Goal: Transaction & Acquisition: Purchase product/service

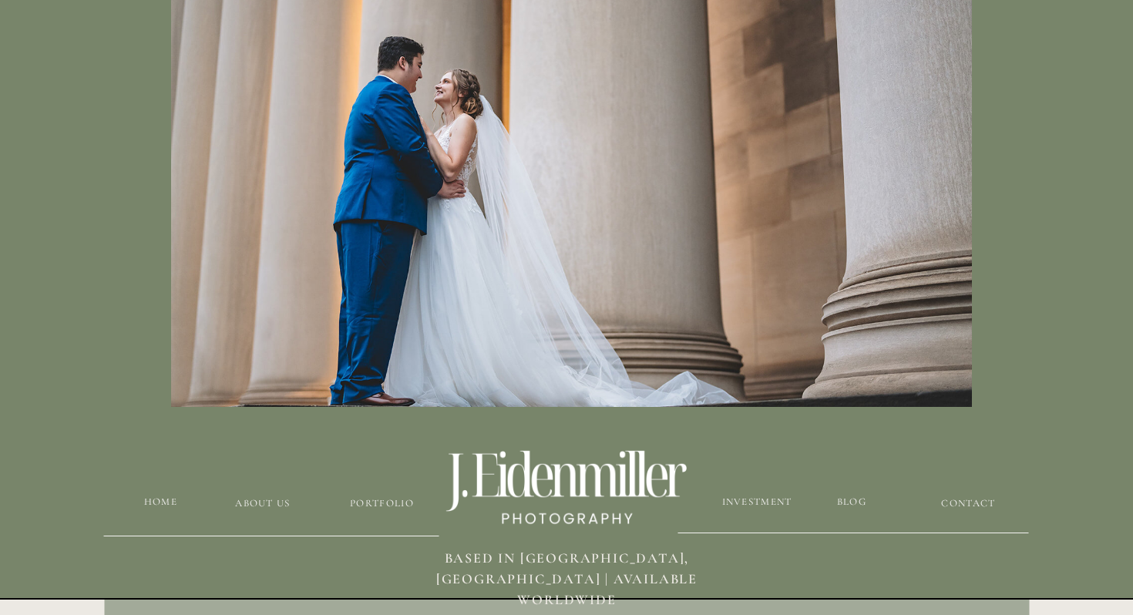
scroll to position [176, 0]
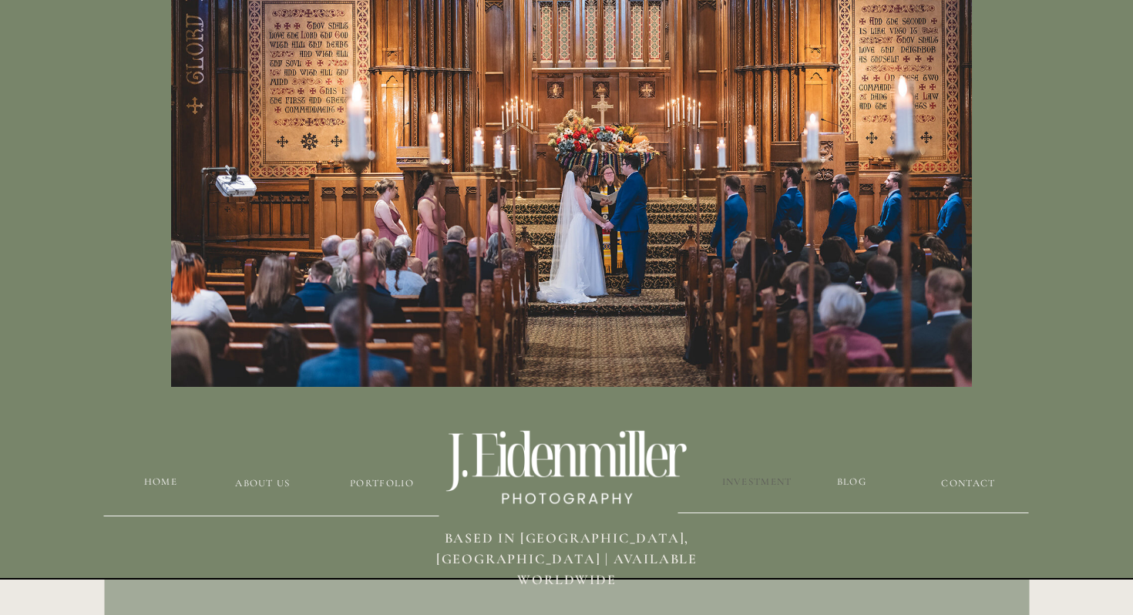
click at [773, 475] on h3 "Investment" at bounding box center [757, 482] width 72 height 15
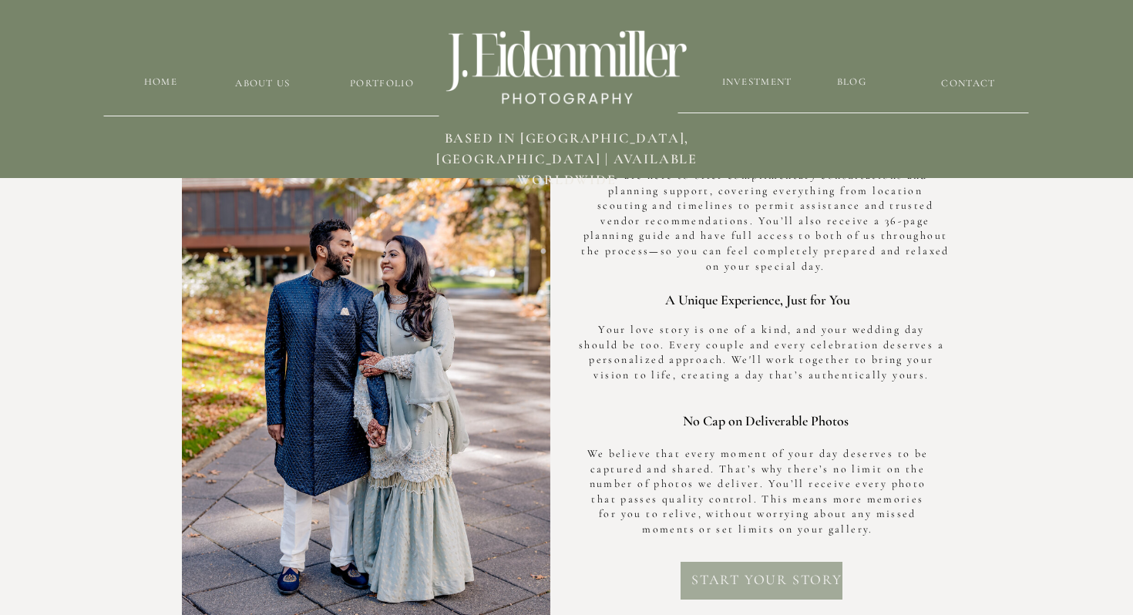
scroll to position [4580, 0]
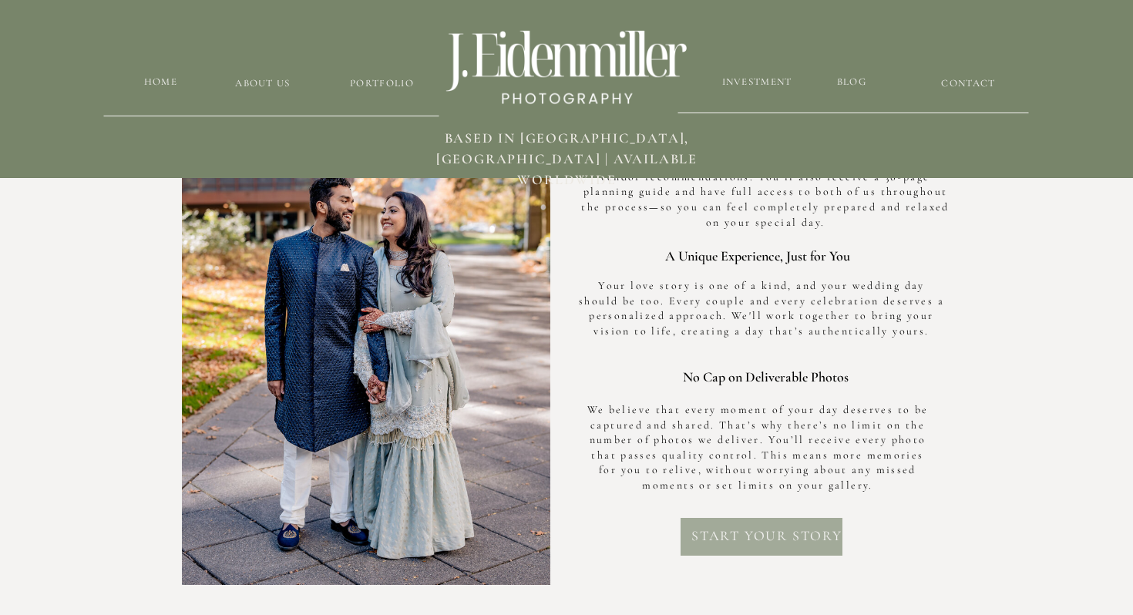
click at [758, 526] on h2 "Start your story" at bounding box center [766, 541] width 157 height 30
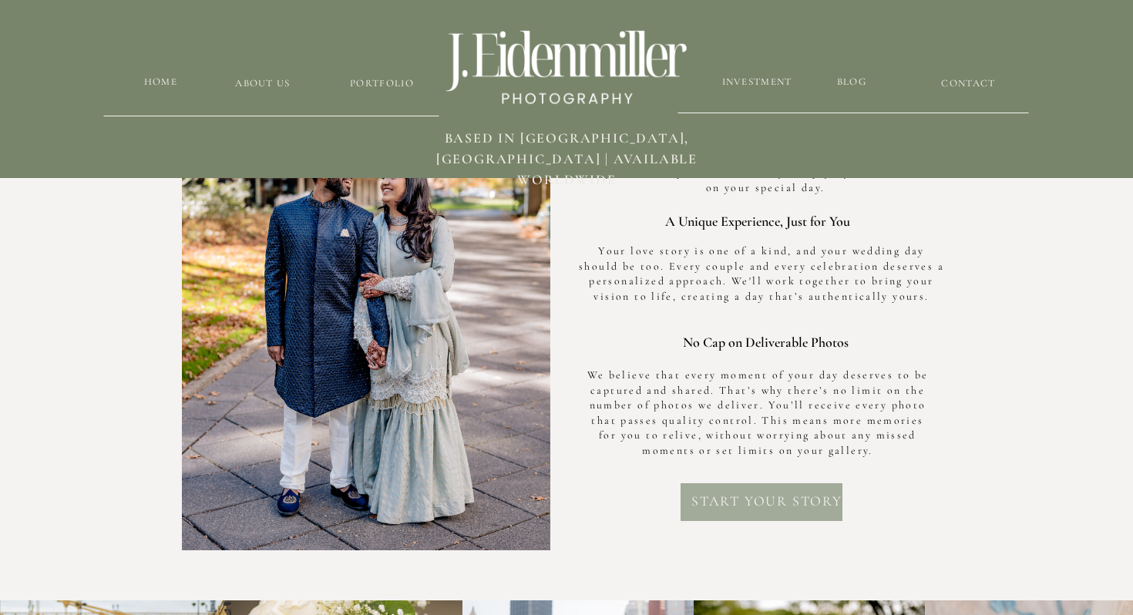
scroll to position [4586, 0]
